Goal: Task Accomplishment & Management: Complete application form

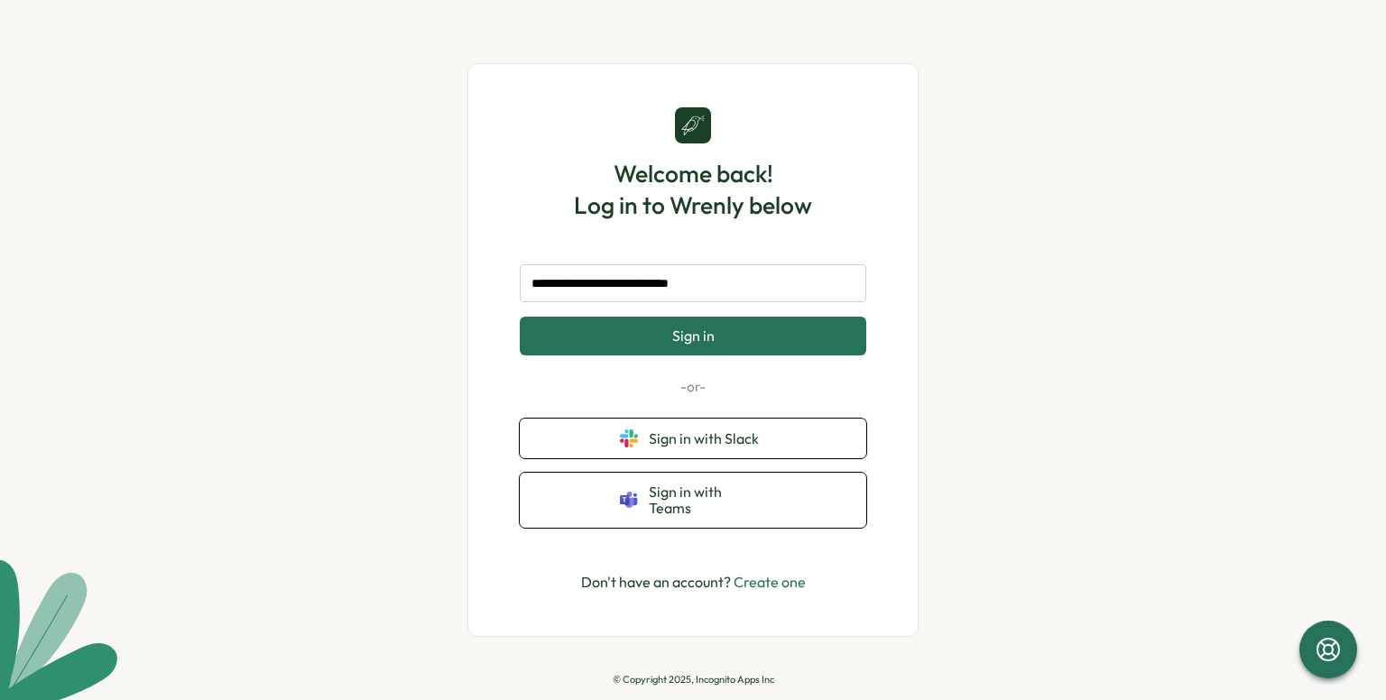
type input "**********"
click at [520, 317] on button "Sign in" at bounding box center [693, 336] width 346 height 38
click at [744, 575] on link "Create one" at bounding box center [769, 582] width 72 height 18
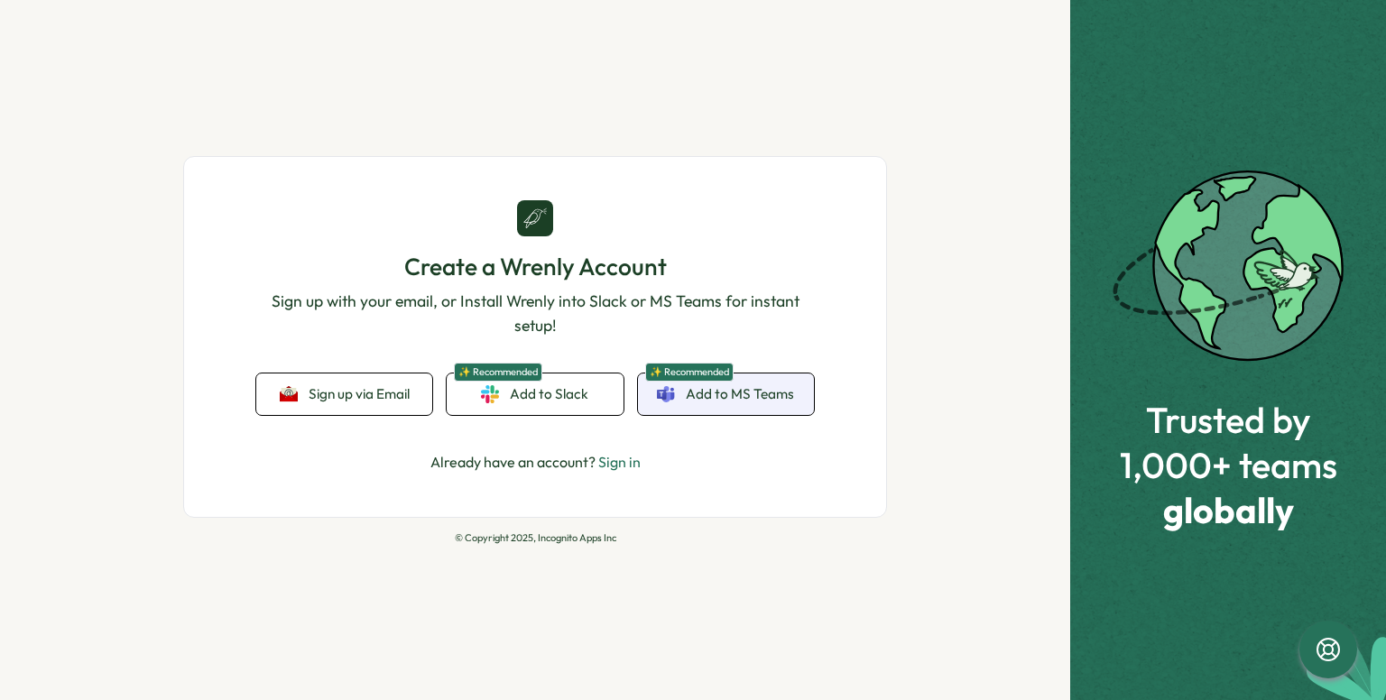
click at [714, 390] on span "Add to MS Teams" at bounding box center [740, 394] width 108 height 20
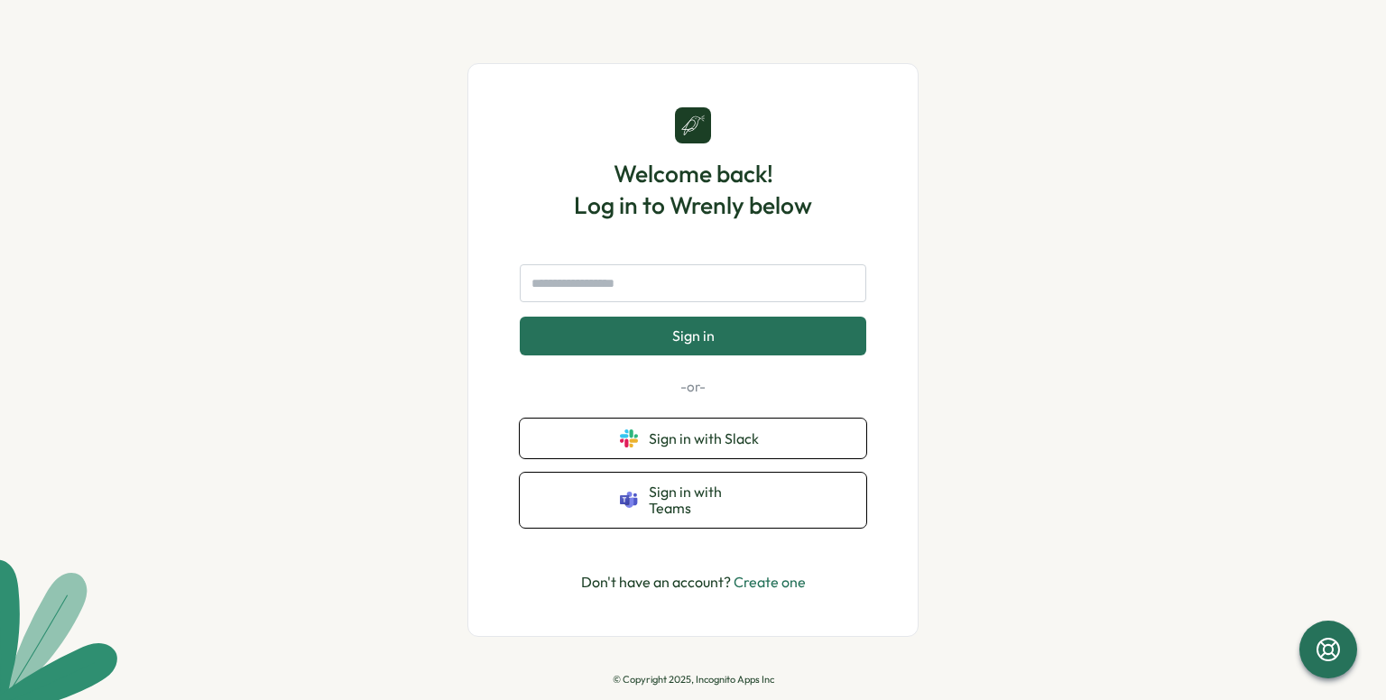
click at [755, 581] on link "Create one" at bounding box center [769, 582] width 72 height 18
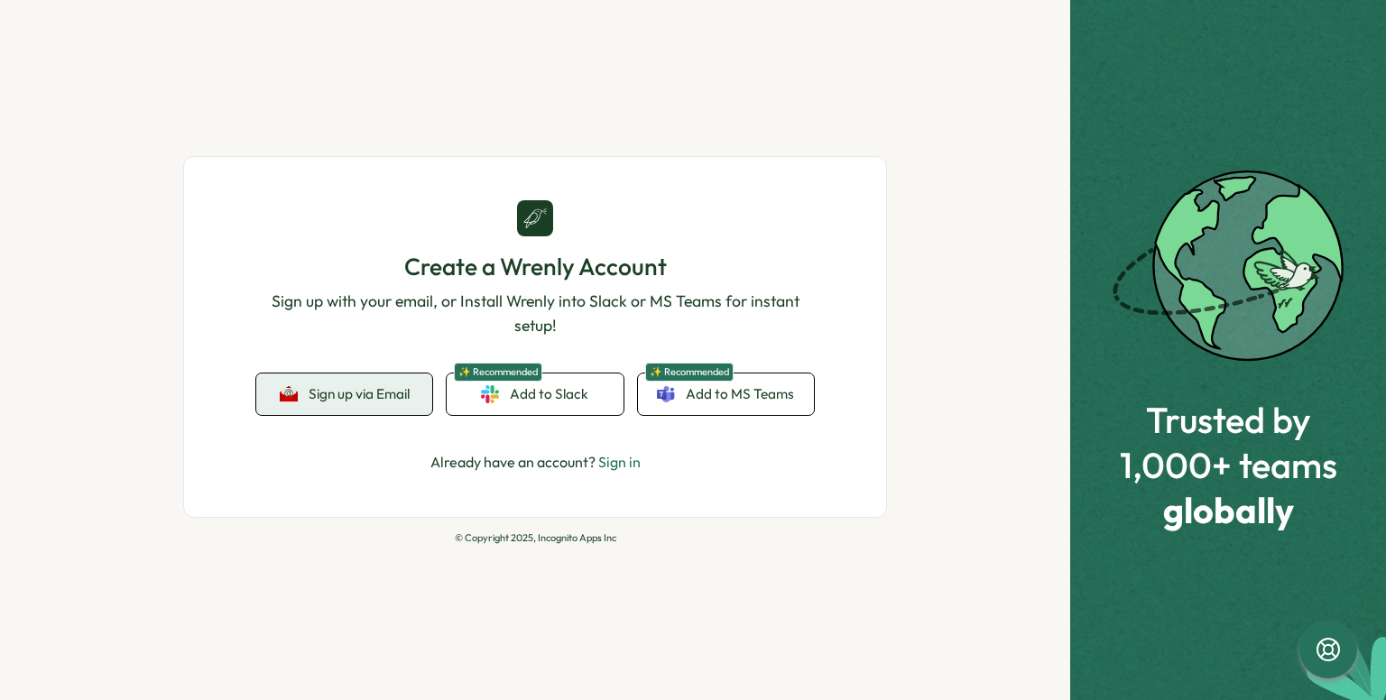
click at [355, 392] on span "Sign up via Email" at bounding box center [359, 394] width 101 height 16
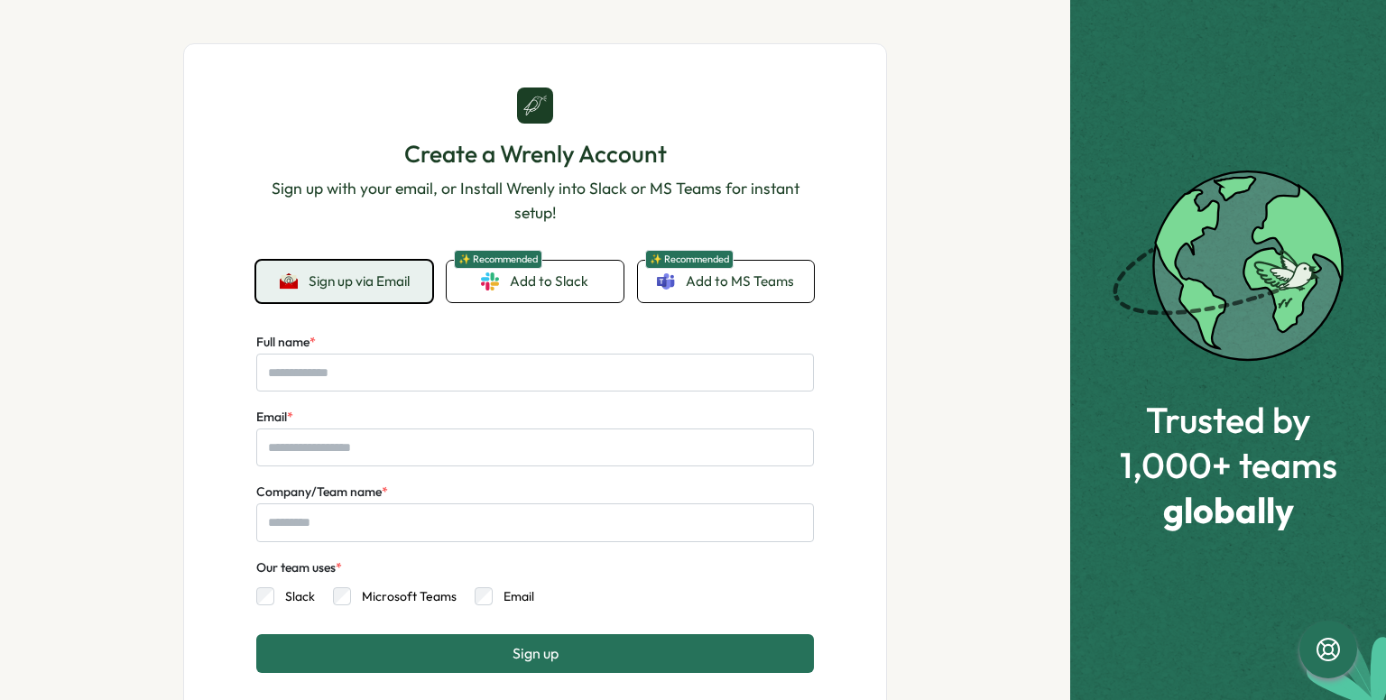
drag, startPoint x: 512, startPoint y: 396, endPoint x: 522, endPoint y: 360, distance: 37.7
click at [512, 393] on div "Full name * Email * Company/Team name * Our team uses * Slack Microsoft Teams E…" at bounding box center [535, 468] width 558 height 274
click at [523, 360] on input "Full name *" at bounding box center [535, 373] width 558 height 38
type input "**********"
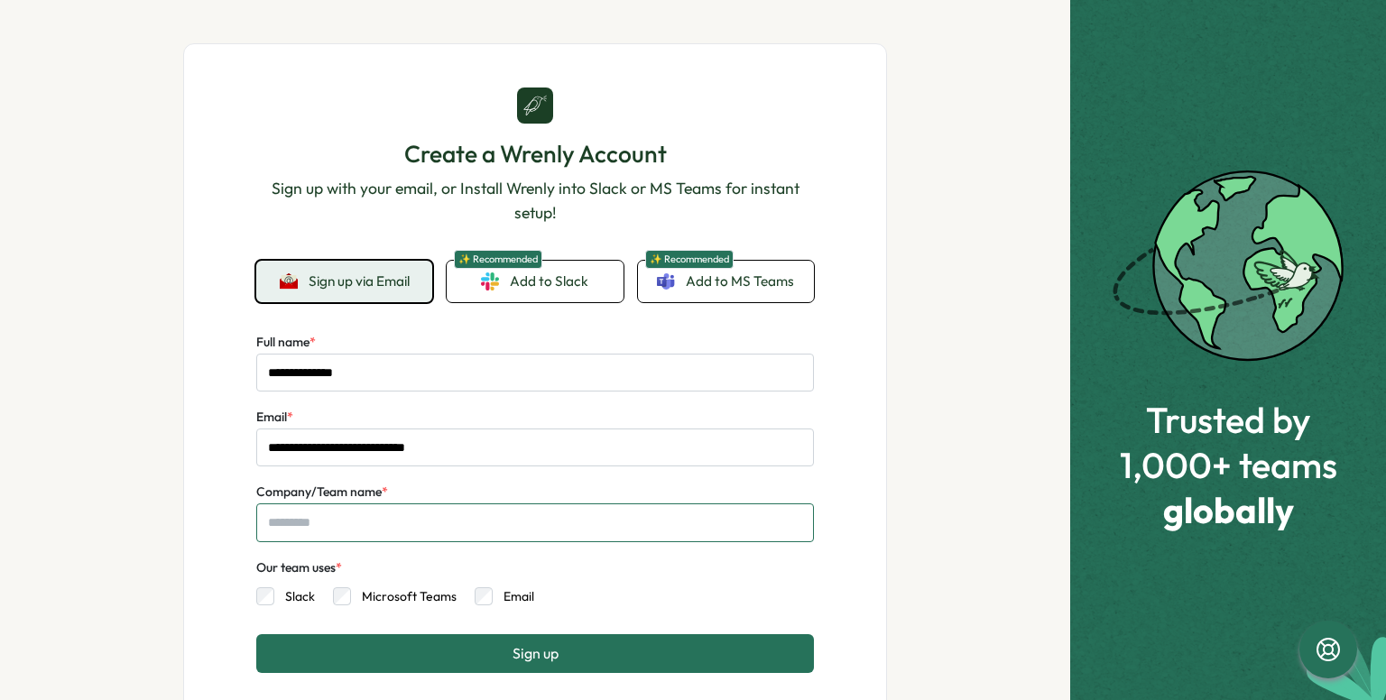
type input "**********"
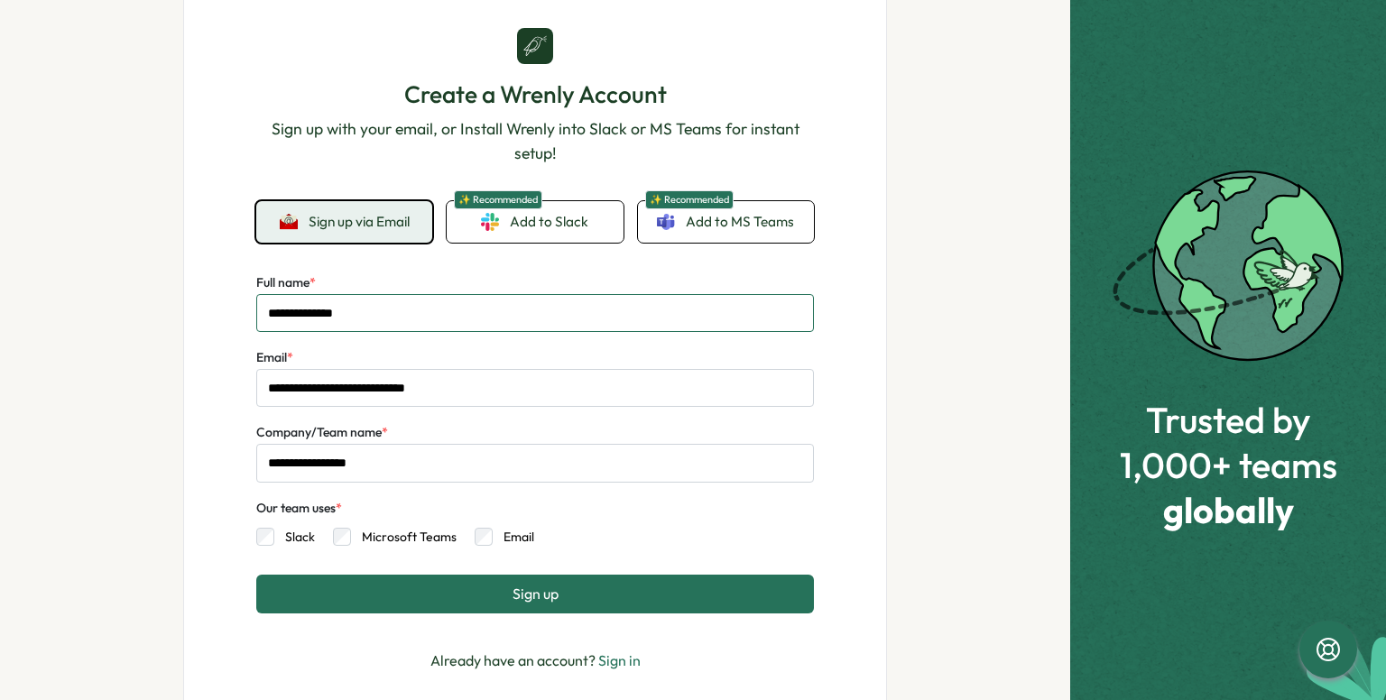
scroll to position [90, 0]
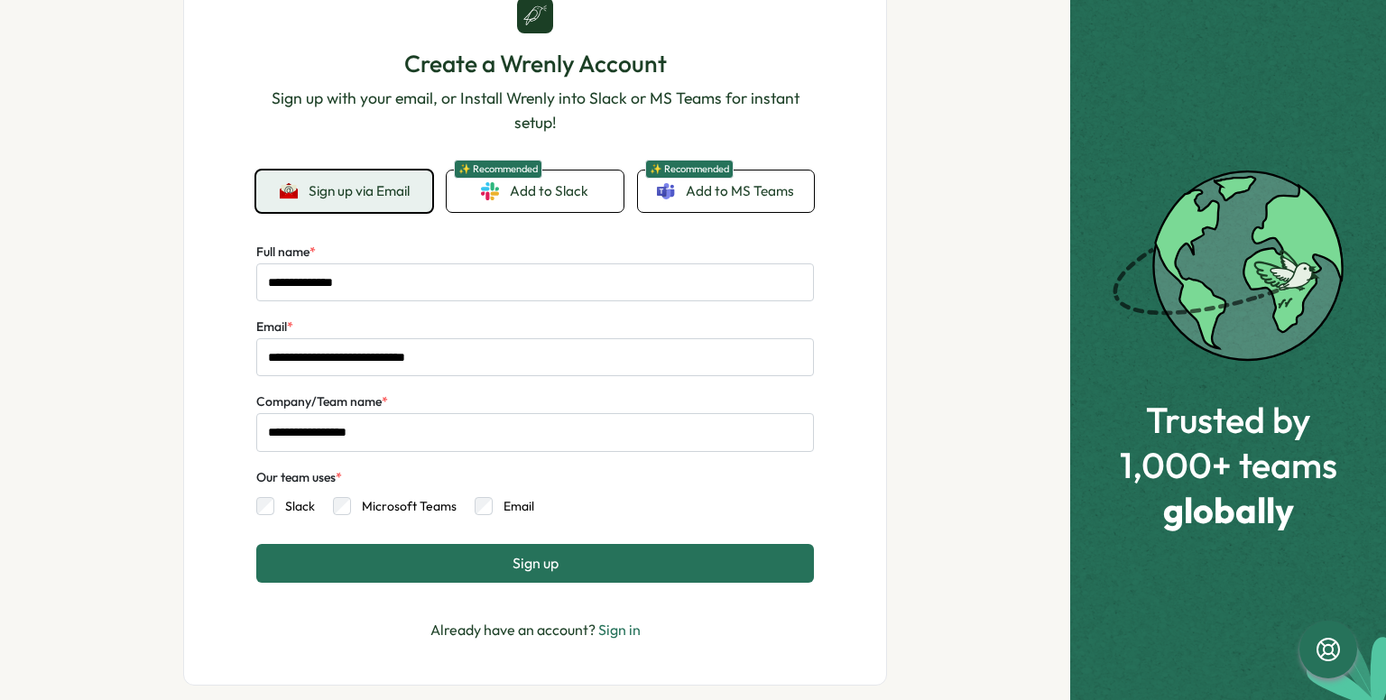
click at [351, 512] on label "Microsoft Teams" at bounding box center [404, 506] width 106 height 18
click at [522, 571] on span "Sign up" at bounding box center [535, 563] width 46 height 16
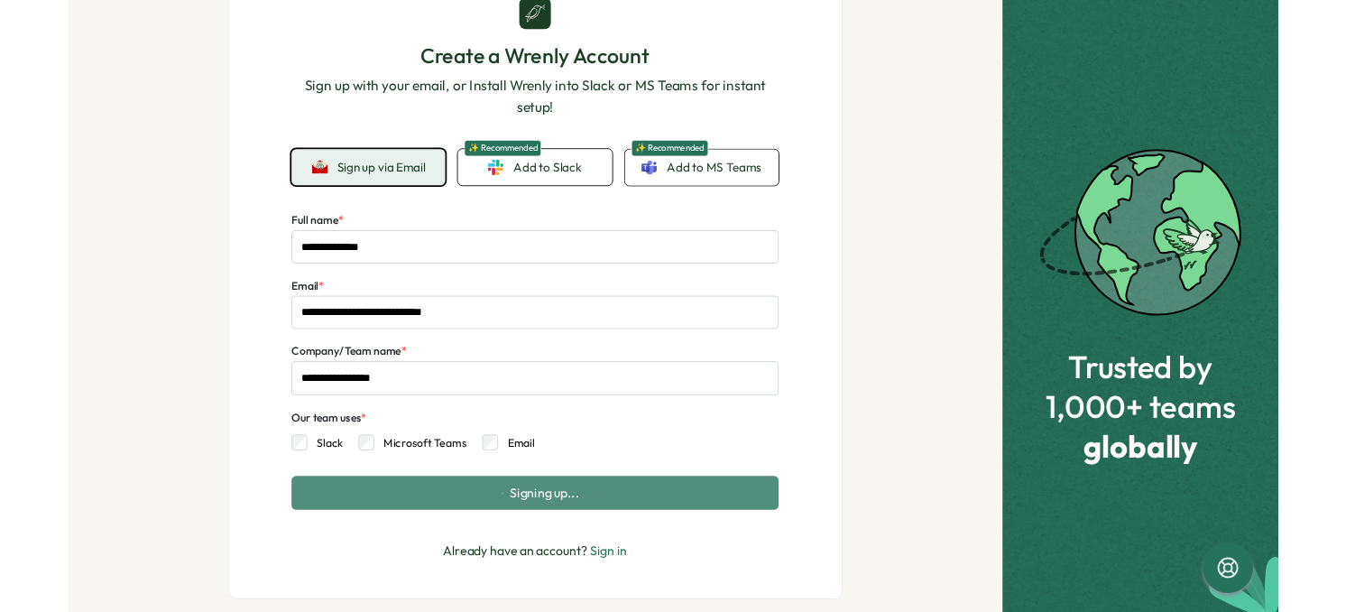
scroll to position [0, 0]
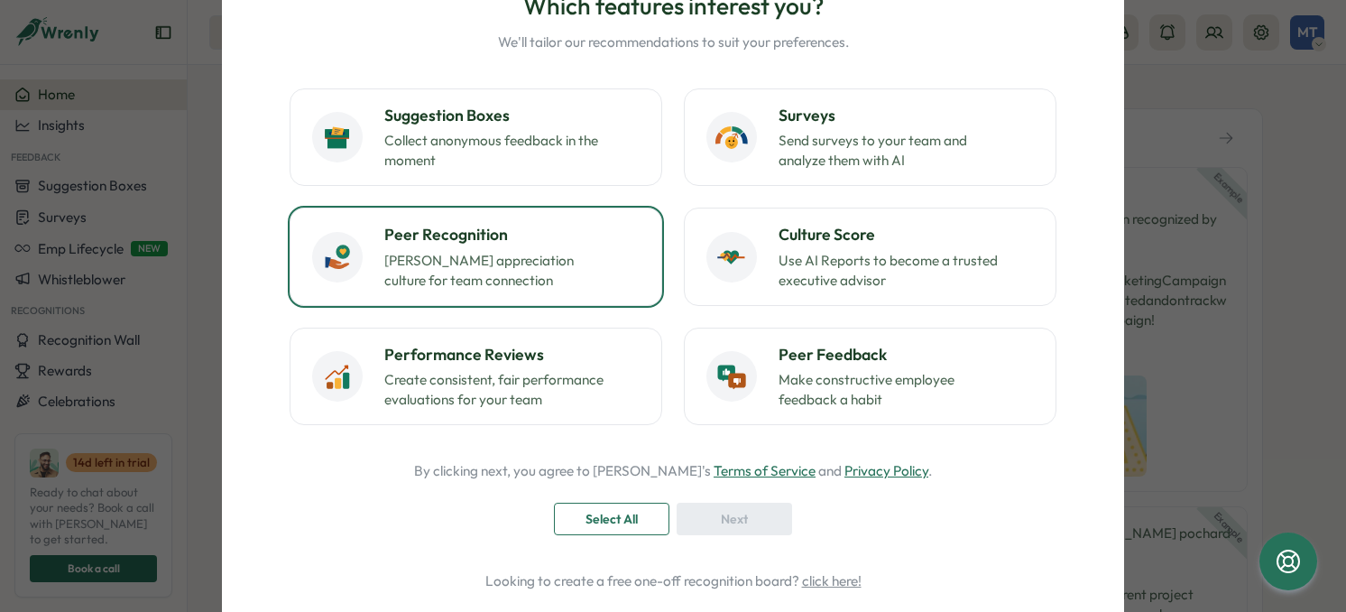
scroll to position [180, 0]
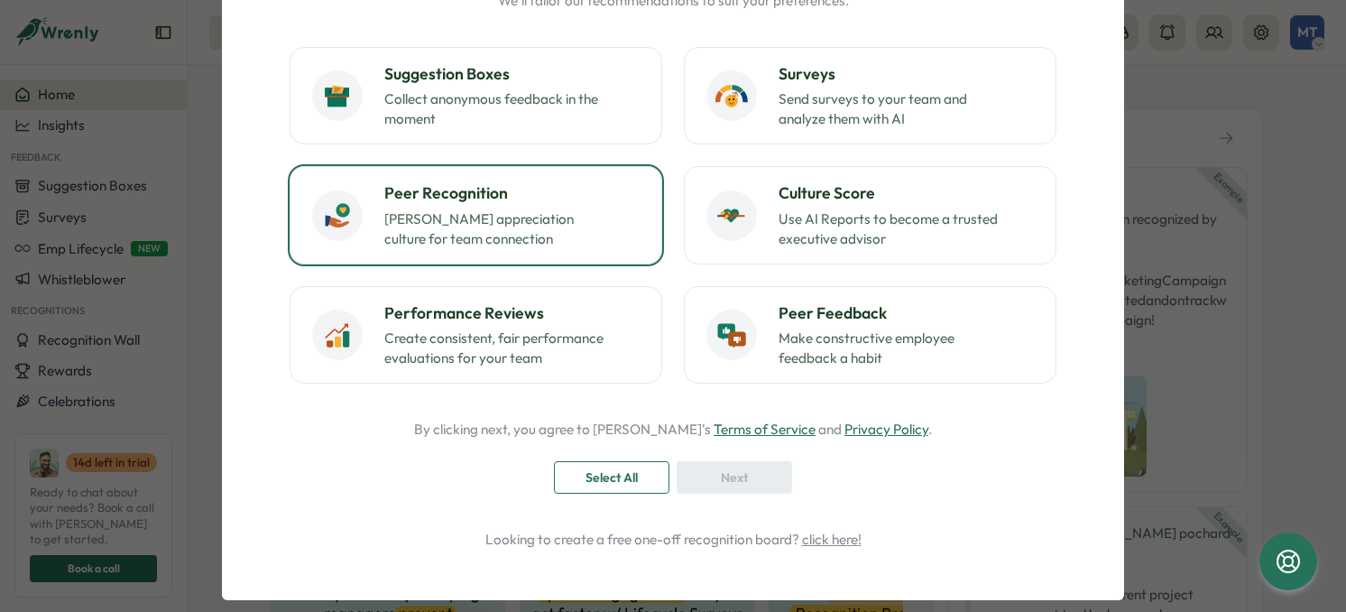
click at [530, 209] on p "Foster appreciation culture for team connection" at bounding box center [497, 229] width 226 height 40
click at [721, 473] on span "Next" at bounding box center [734, 477] width 27 height 31
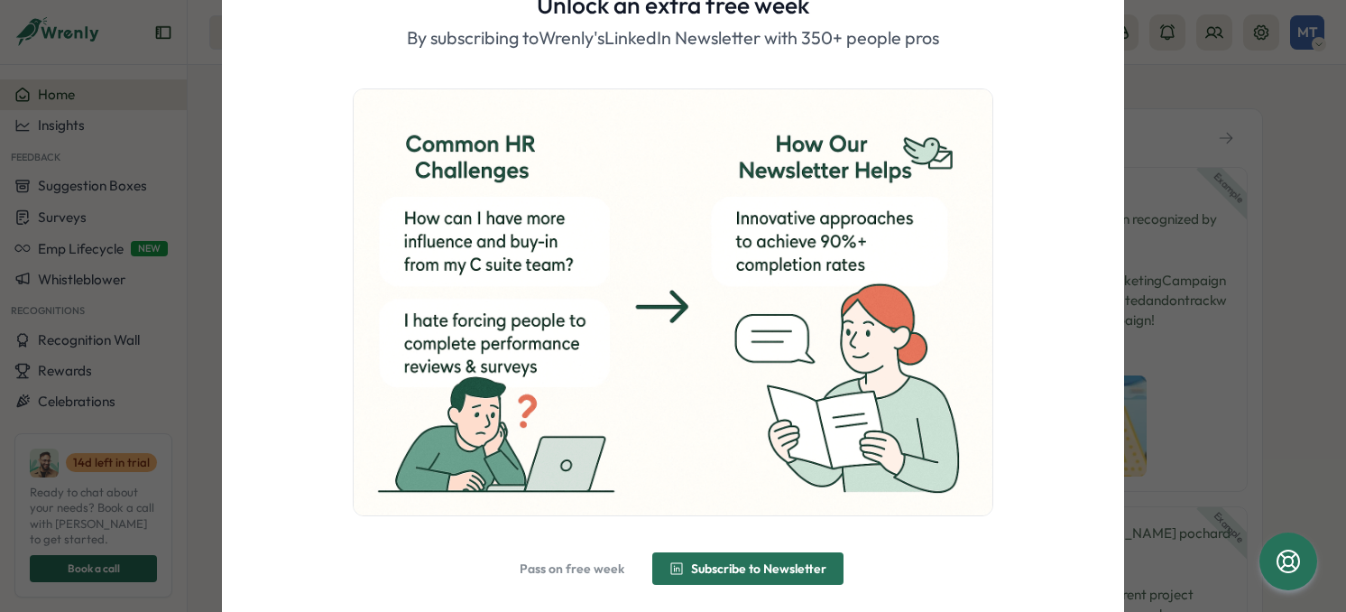
scroll to position [157, 0]
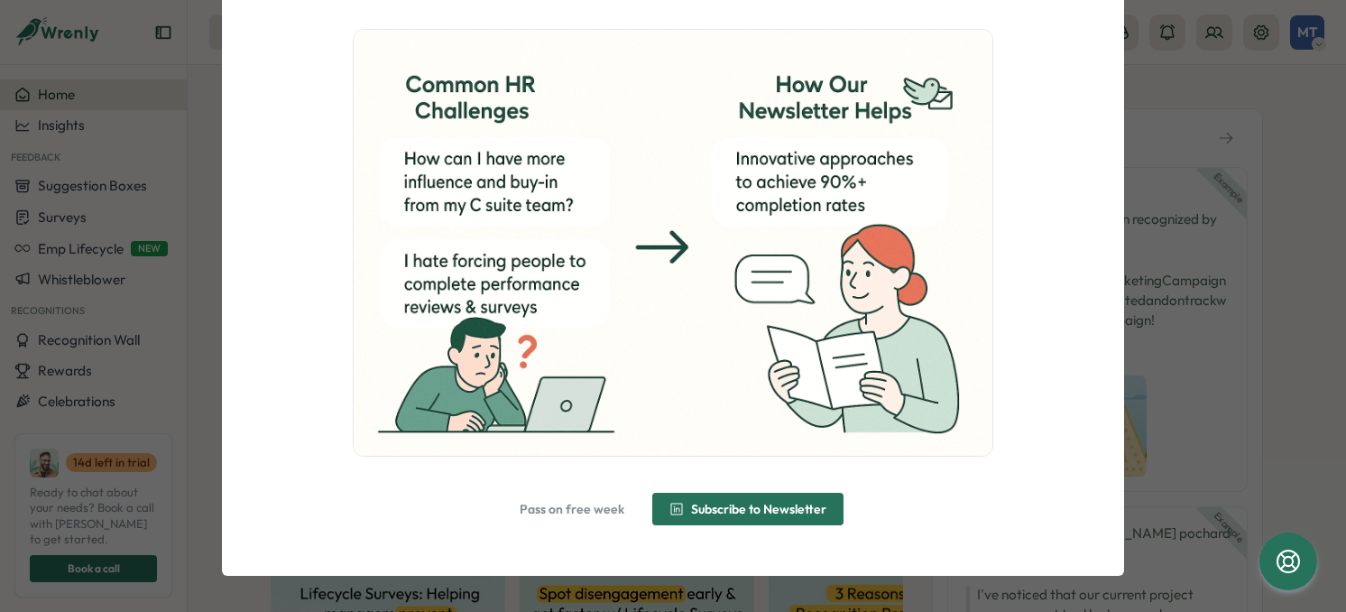
click at [566, 504] on span "Pass on free week" at bounding box center [572, 509] width 105 height 13
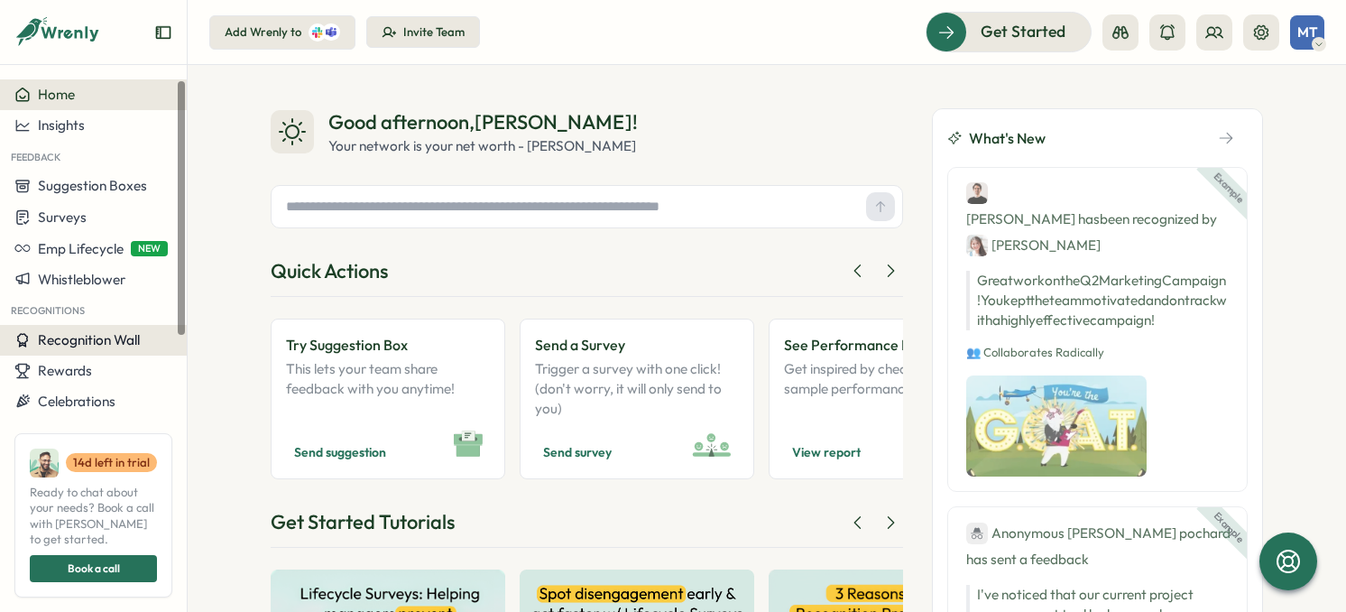
click at [96, 343] on span "Recognition Wall" at bounding box center [89, 339] width 102 height 17
